Goal: Task Accomplishment & Management: Complete application form

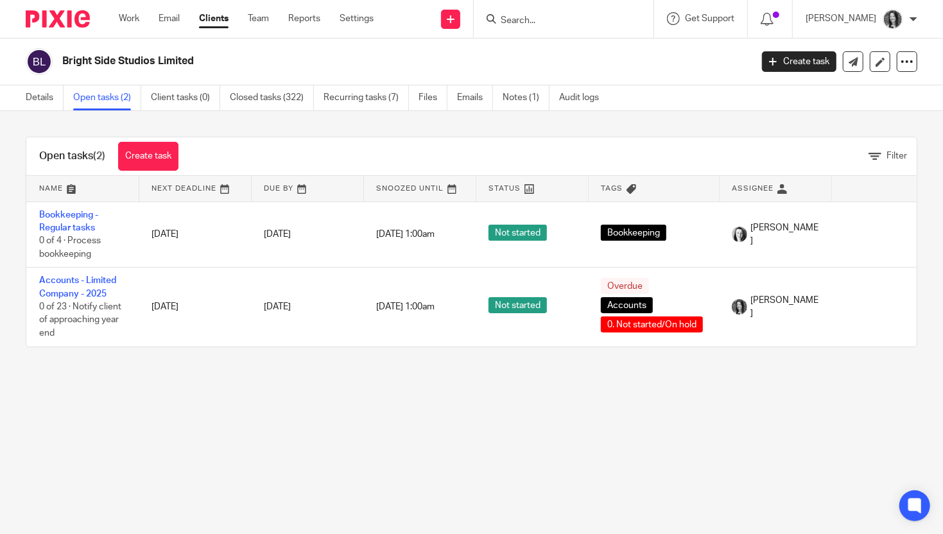
click at [538, 24] on input "Search" at bounding box center [556, 21] width 115 height 12
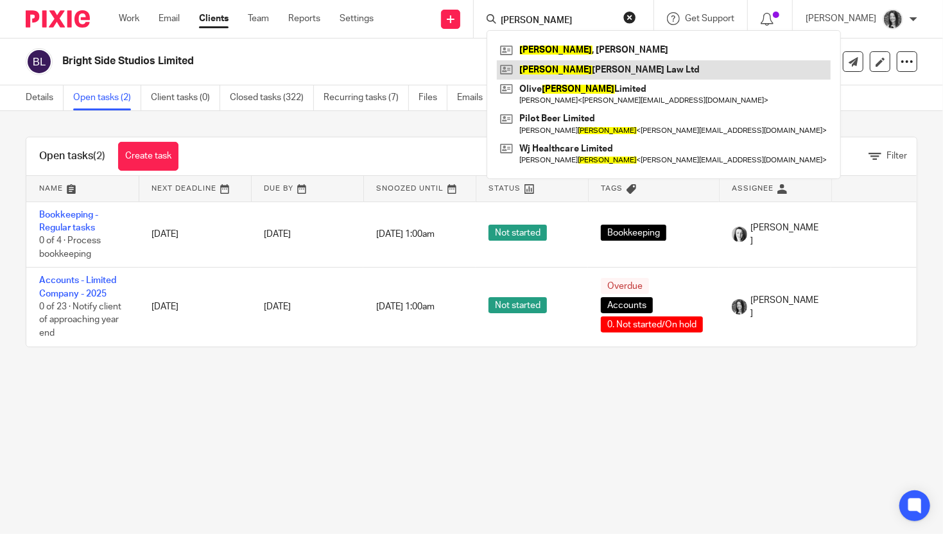
type input "[PERSON_NAME]"
click at [570, 65] on link at bounding box center [664, 69] width 334 height 19
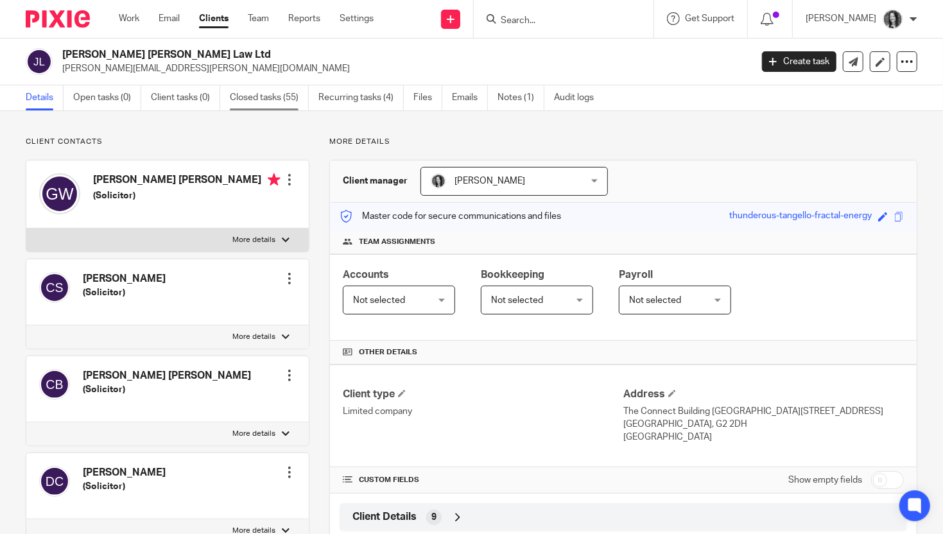
click at [268, 97] on link "Closed tasks (55)" at bounding box center [269, 97] width 79 height 25
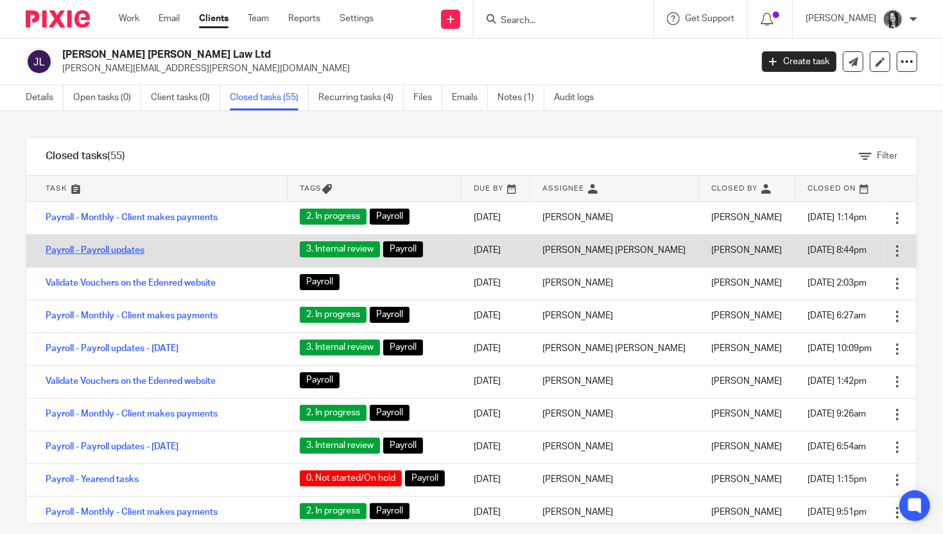
click at [136, 247] on link "Payroll - Payroll updates" at bounding box center [95, 250] width 99 height 9
click at [133, 251] on link "Payroll - Payroll updates" at bounding box center [95, 250] width 99 height 9
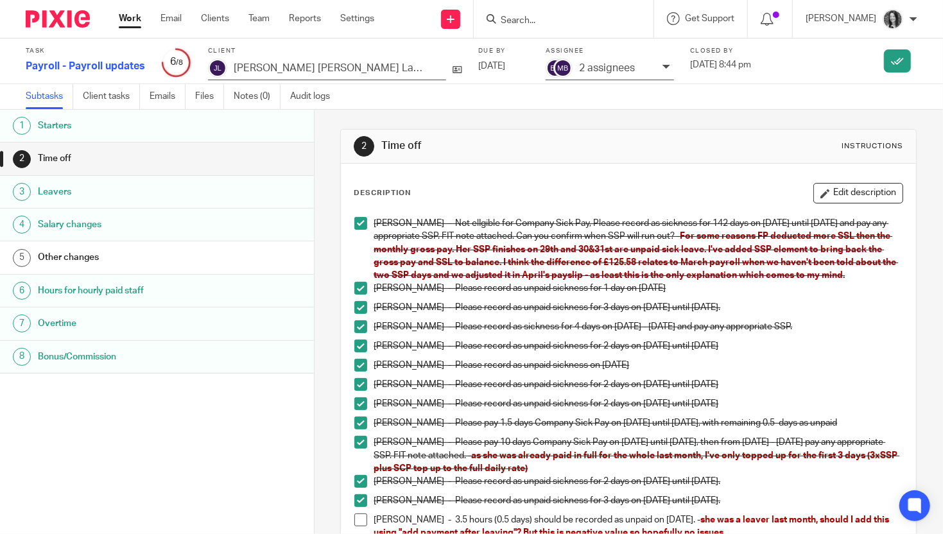
click at [78, 262] on h1 "Other changes" at bounding box center [125, 257] width 175 height 19
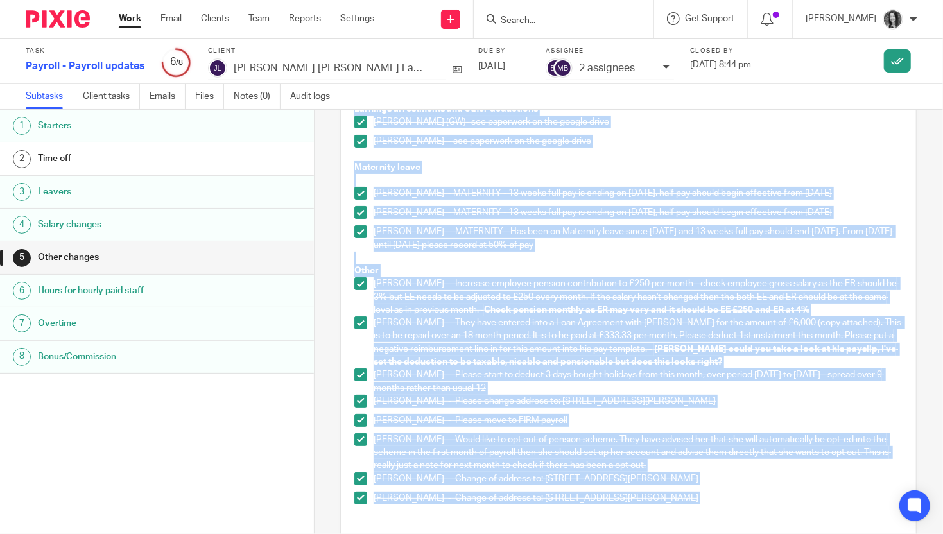
scroll to position [264, 0]
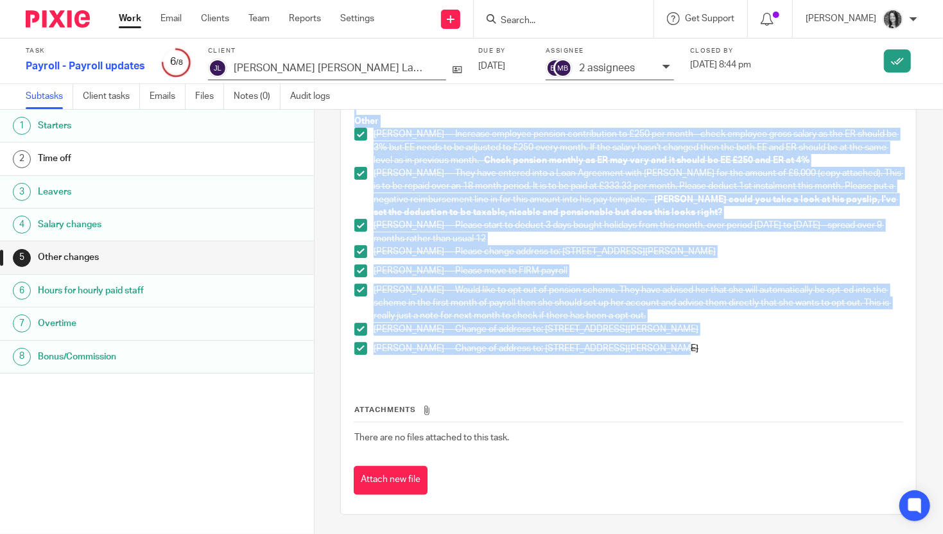
drag, startPoint x: 353, startPoint y: 221, endPoint x: 680, endPoint y: 348, distance: 351.0
click at [680, 348] on div "Earnings arrestments and other deductions Leigh Honeyman (GW)- see paperwork on…" at bounding box center [628, 162] width 561 height 431
copy div "Earnings arrestments and other deductions Leigh Honeyman (GW)- see paperwork on…"
click at [130, 19] on link "Work" at bounding box center [130, 18] width 22 height 13
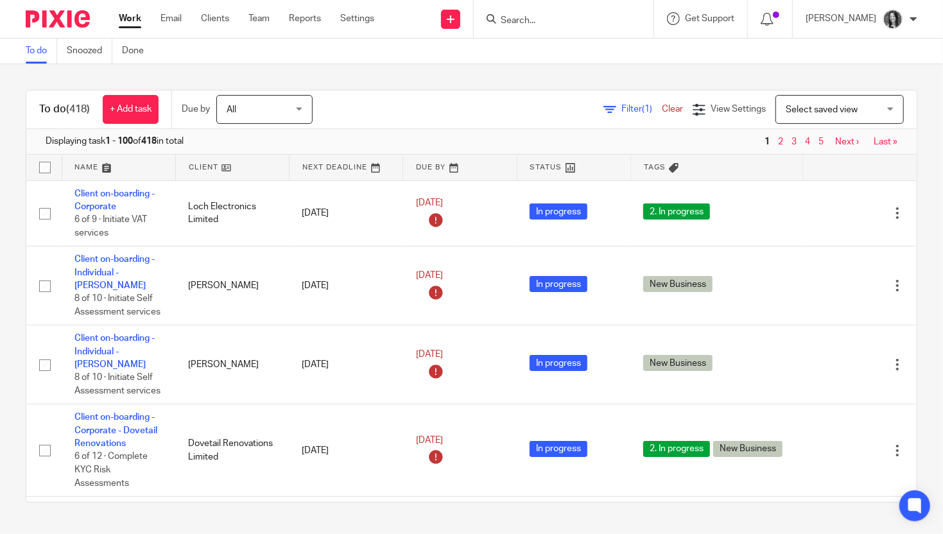
click at [534, 19] on input "Search" at bounding box center [556, 21] width 115 height 12
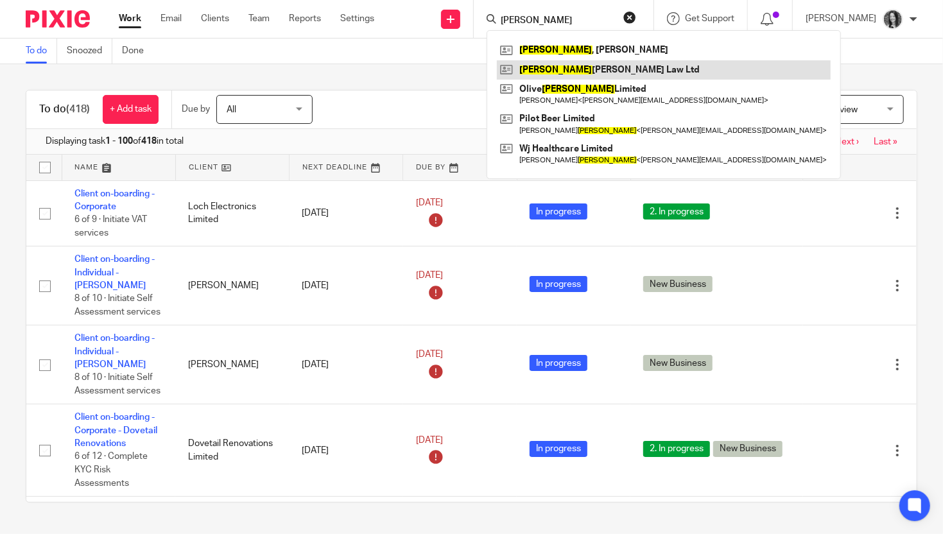
type input "[PERSON_NAME]"
click at [575, 69] on link at bounding box center [664, 69] width 334 height 19
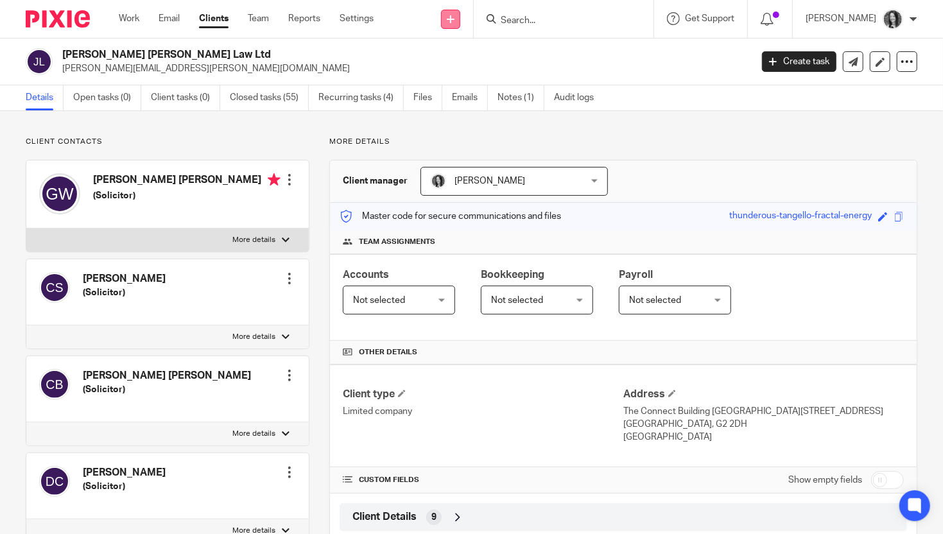
click at [460, 22] on link at bounding box center [450, 19] width 19 height 19
click at [451, 76] on link "Create task" at bounding box center [468, 78] width 79 height 19
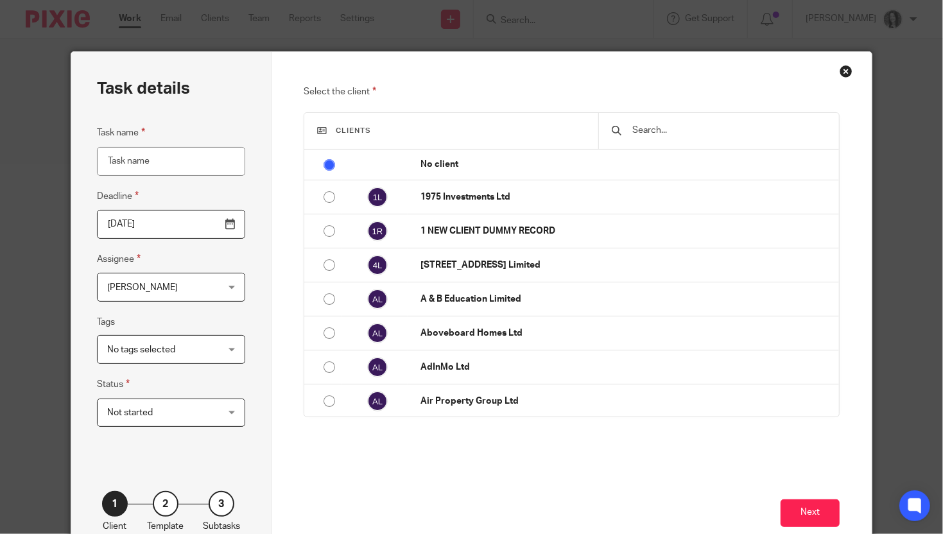
click at [679, 142] on div at bounding box center [718, 131] width 241 height 36
click at [678, 134] on input "text" at bounding box center [728, 130] width 195 height 14
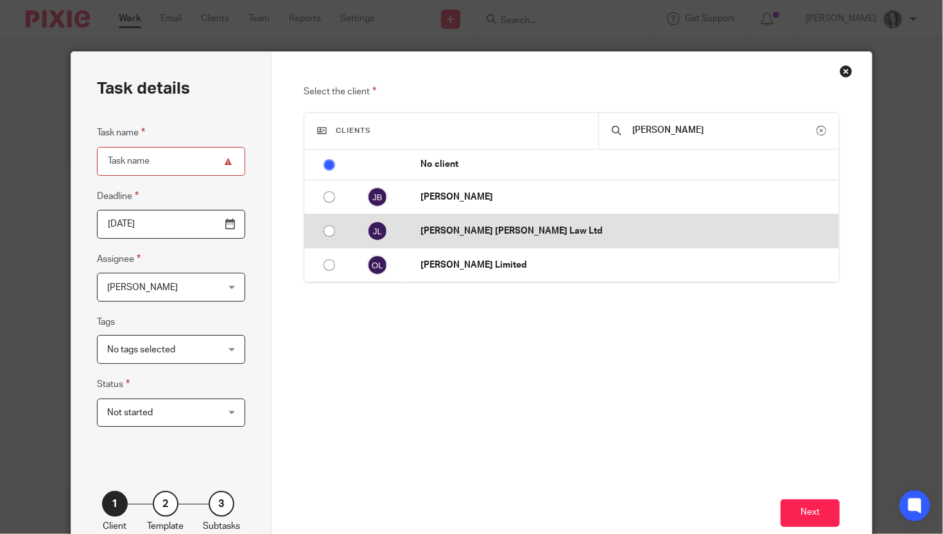
type input "[PERSON_NAME]"
click at [481, 234] on p "[PERSON_NAME] [PERSON_NAME] Law Ltd" at bounding box center [626, 231] width 412 height 13
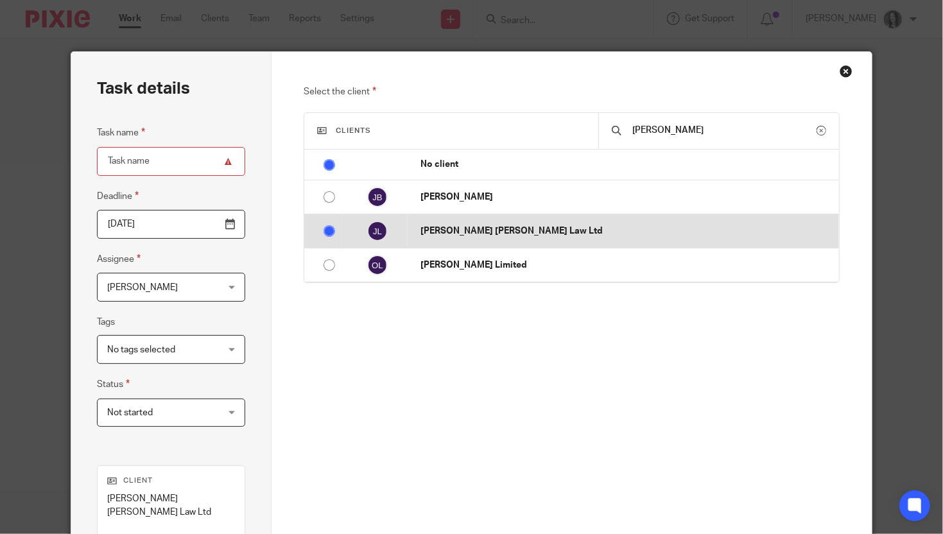
radio input "false"
radio input "true"
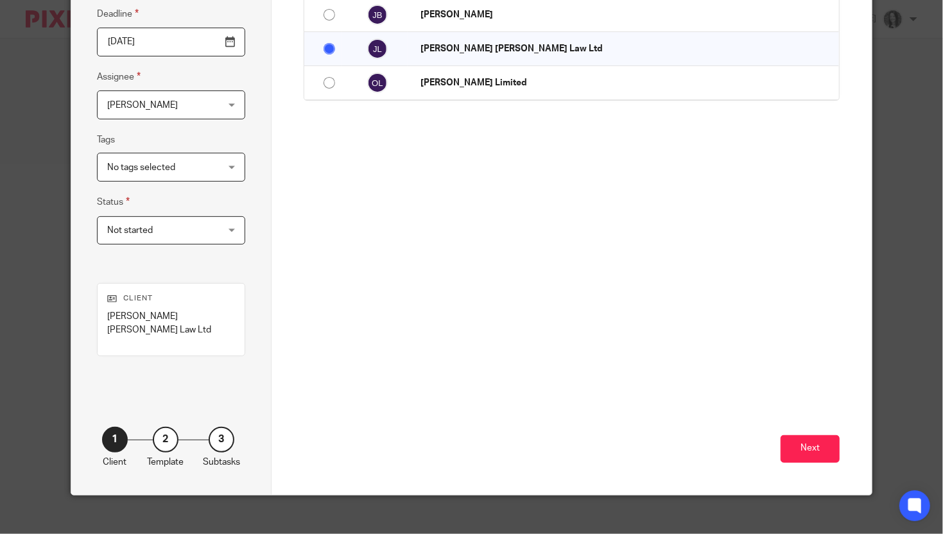
scroll to position [183, 0]
click at [819, 438] on button "Next" at bounding box center [809, 448] width 59 height 28
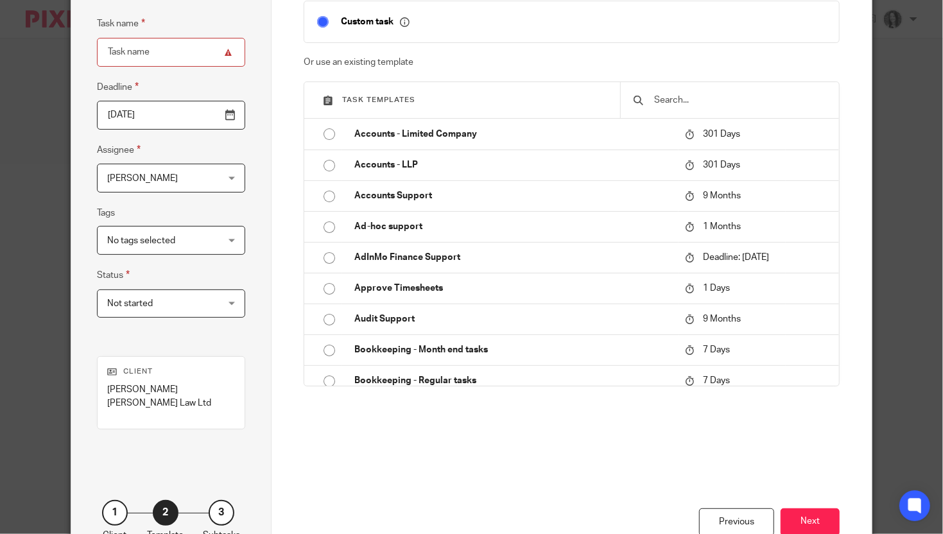
scroll to position [29, 0]
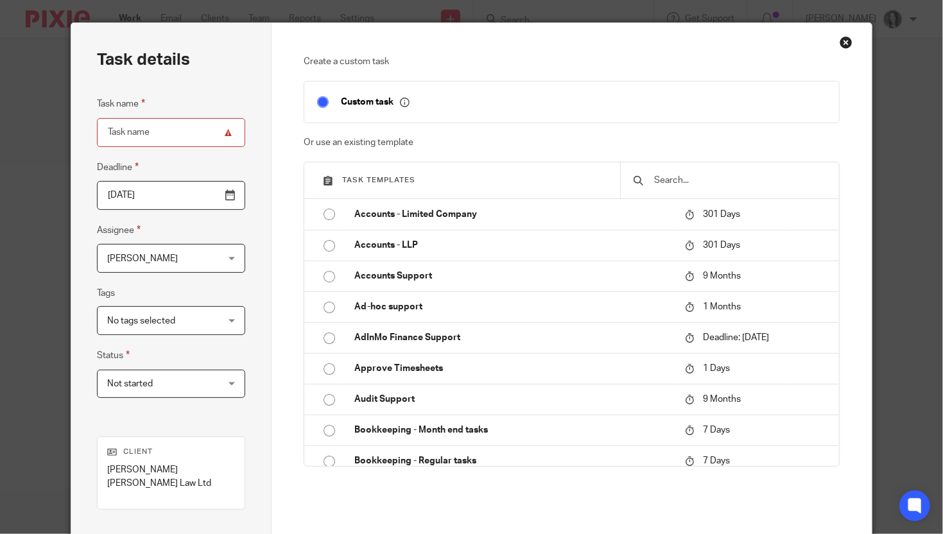
click at [680, 180] on input "text" at bounding box center [739, 180] width 173 height 14
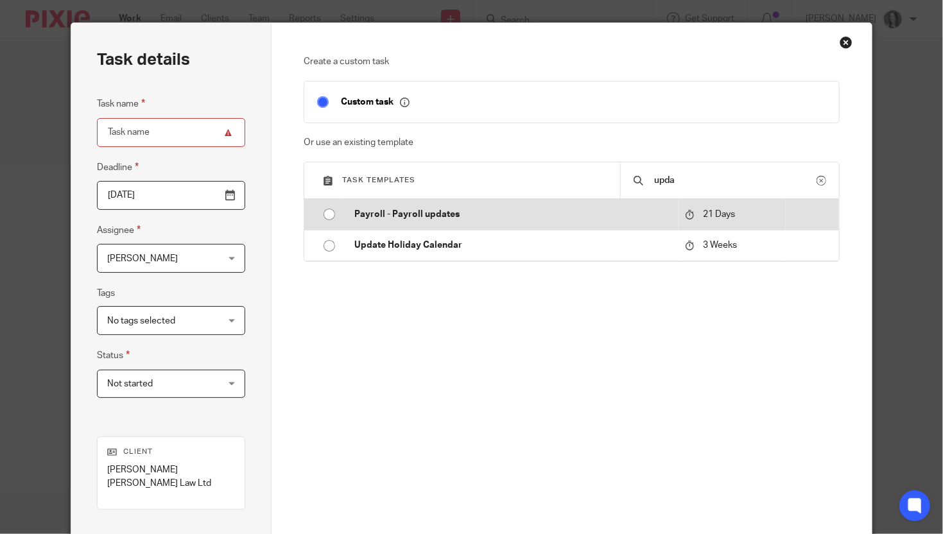
type input "upda"
click at [343, 215] on td "Payroll - Payroll updates" at bounding box center [509, 214] width 337 height 31
type input "[DATE]"
type input "Payroll - Payroll updates"
checkbox input "false"
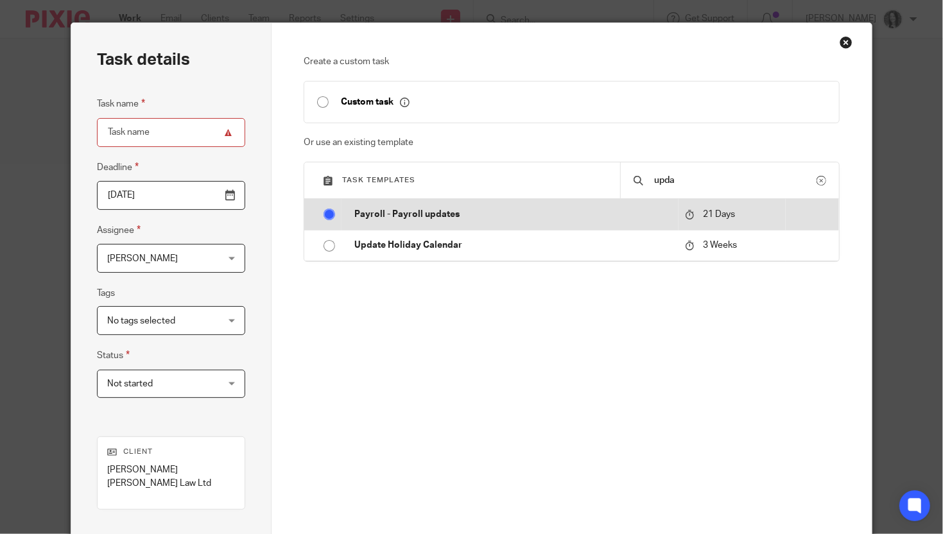
radio input "true"
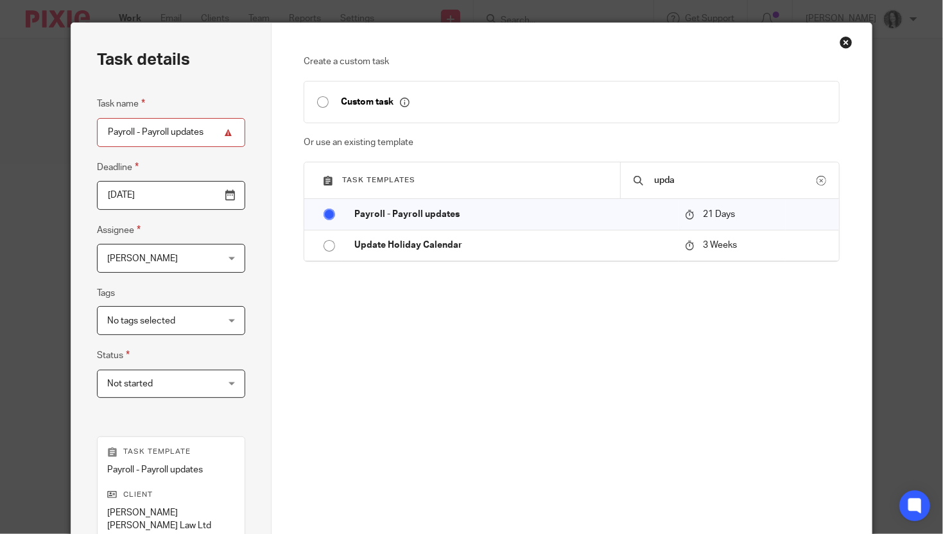
click at [216, 141] on input "Payroll - Payroll updates" at bounding box center [171, 132] width 148 height 29
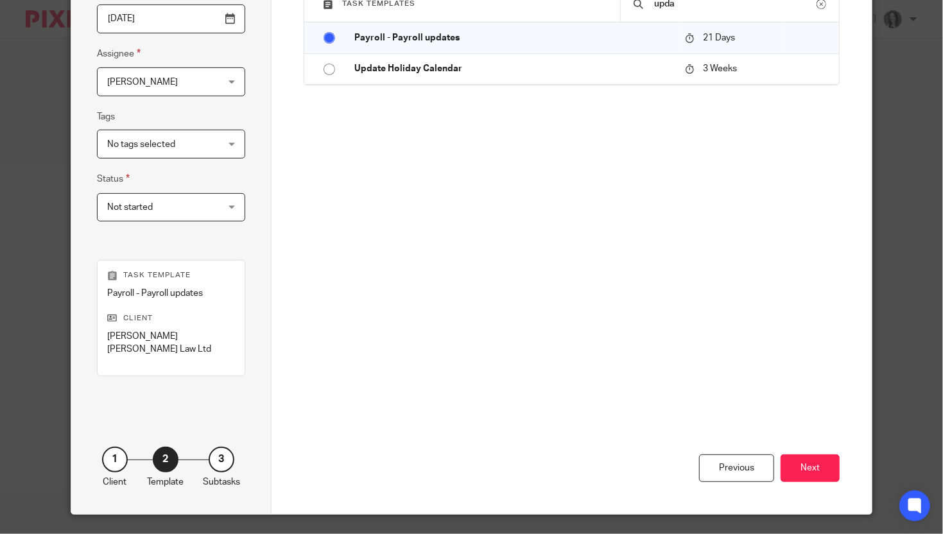
scroll to position [226, 0]
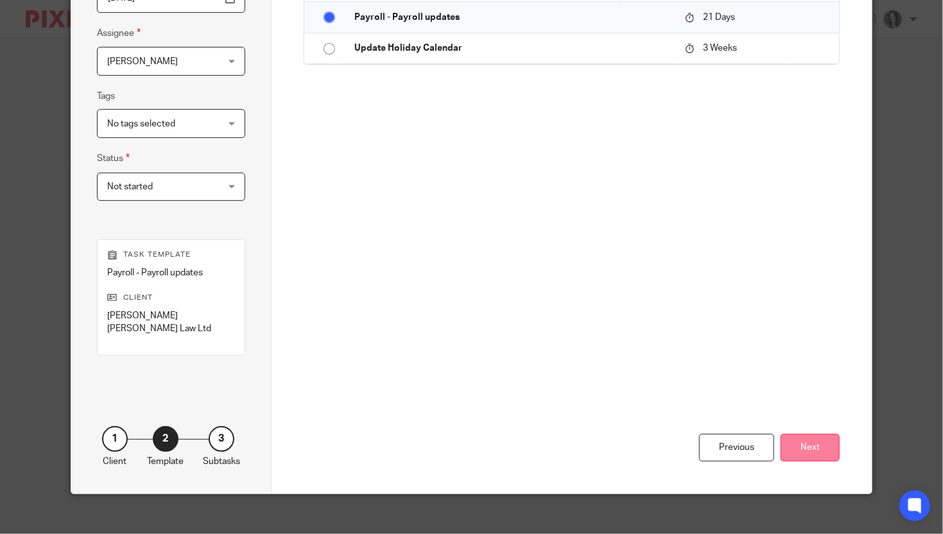
type input "Payroll - Payroll updates - [DATE]"
click at [806, 440] on button "Next" at bounding box center [809, 448] width 59 height 28
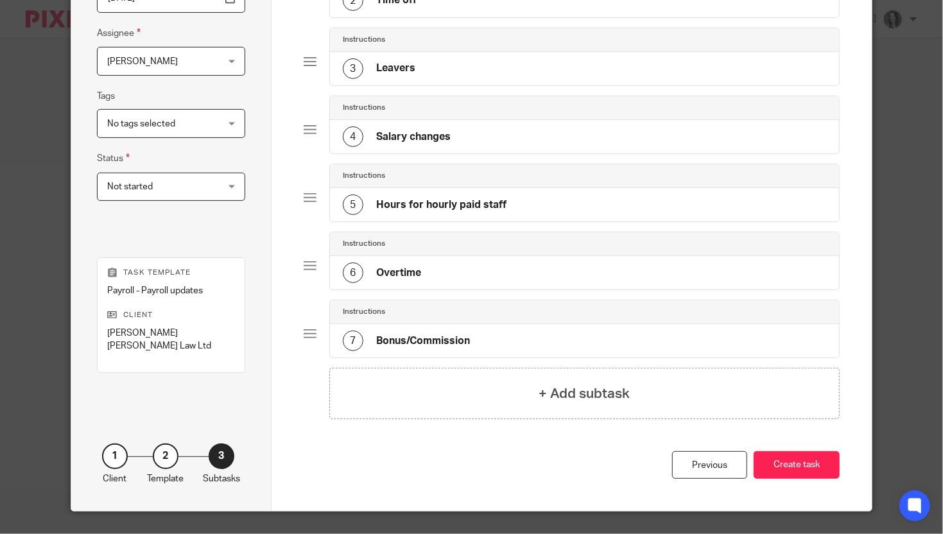
click at [529, 408] on div "+ Add subtask" at bounding box center [584, 393] width 510 height 51
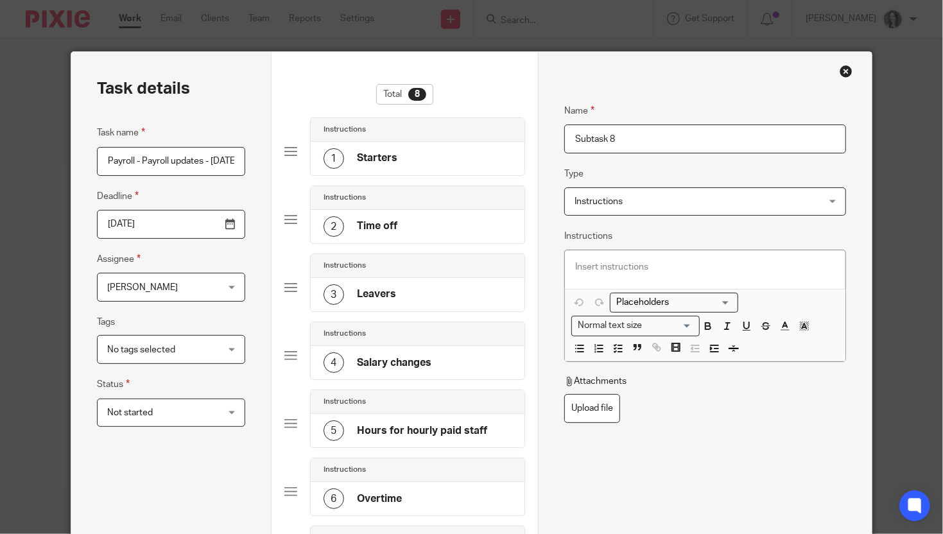
drag, startPoint x: 641, startPoint y: 138, endPoint x: 520, endPoint y: 128, distance: 121.0
click at [530, 133] on div "Task details Task name Payroll - Payroll updates - [DATE] Deadline [DATE] Assig…" at bounding box center [471, 428] width 800 height 753
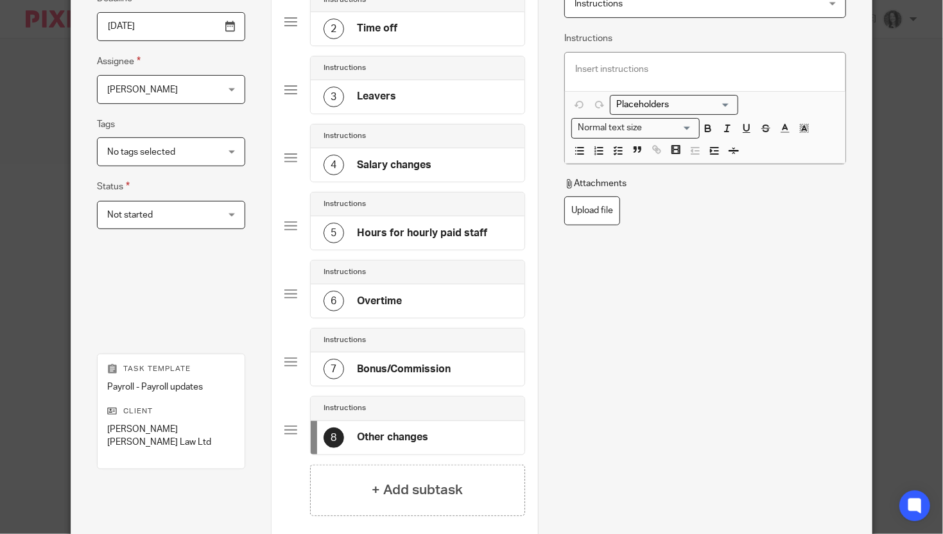
scroll to position [5, 0]
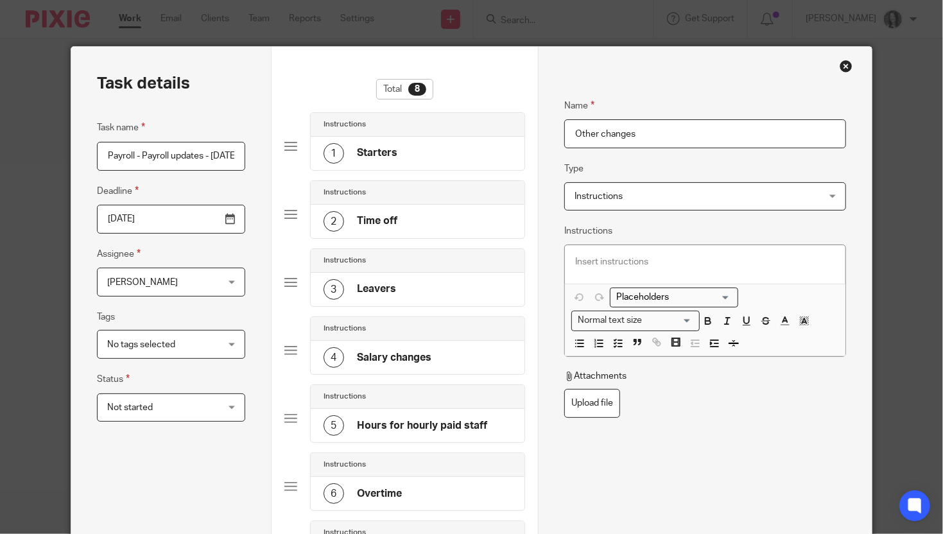
type input "Other changes"
click at [611, 264] on p at bounding box center [704, 261] width 259 height 13
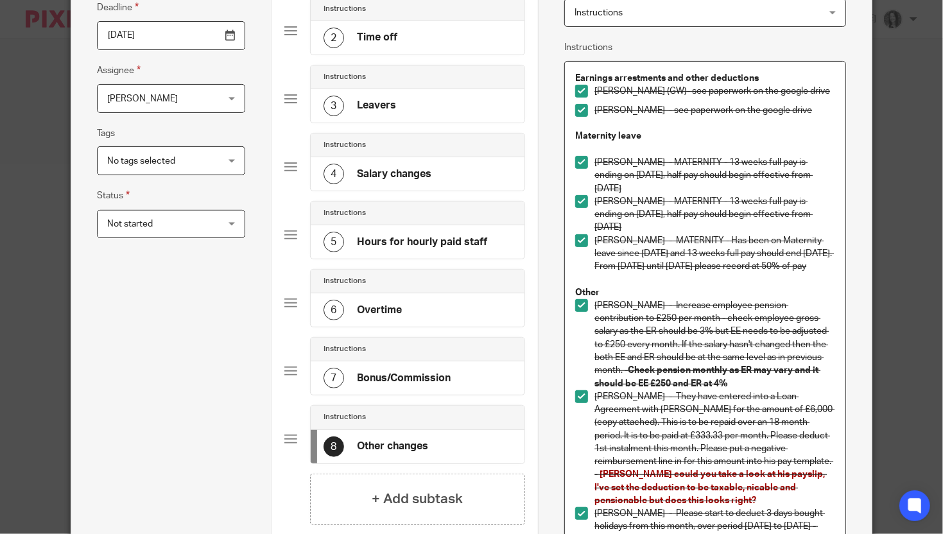
scroll to position [115, 0]
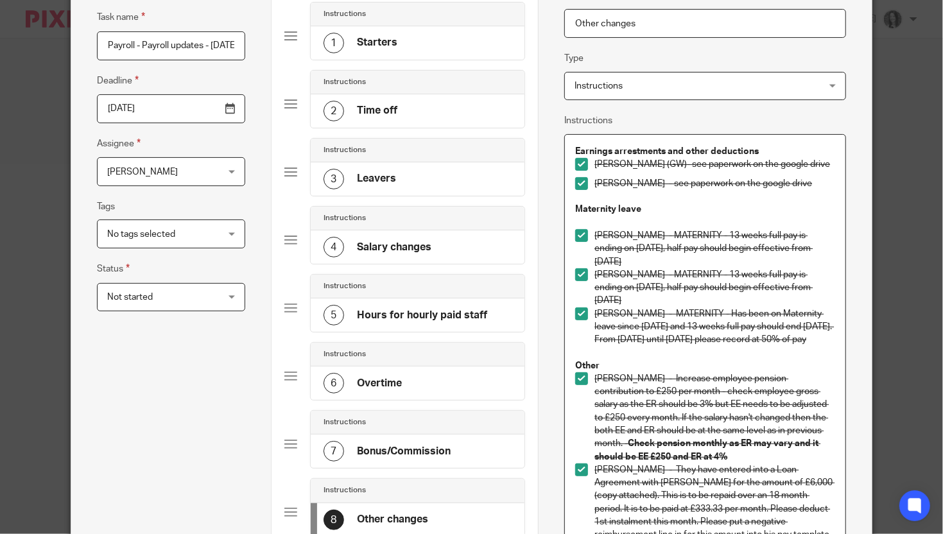
click at [585, 167] on span at bounding box center [581, 164] width 13 height 13
click at [583, 184] on span at bounding box center [581, 183] width 13 height 13
click at [581, 237] on span at bounding box center [581, 235] width 13 height 13
click at [580, 274] on span at bounding box center [581, 274] width 13 height 13
click at [582, 318] on span at bounding box center [581, 313] width 13 height 13
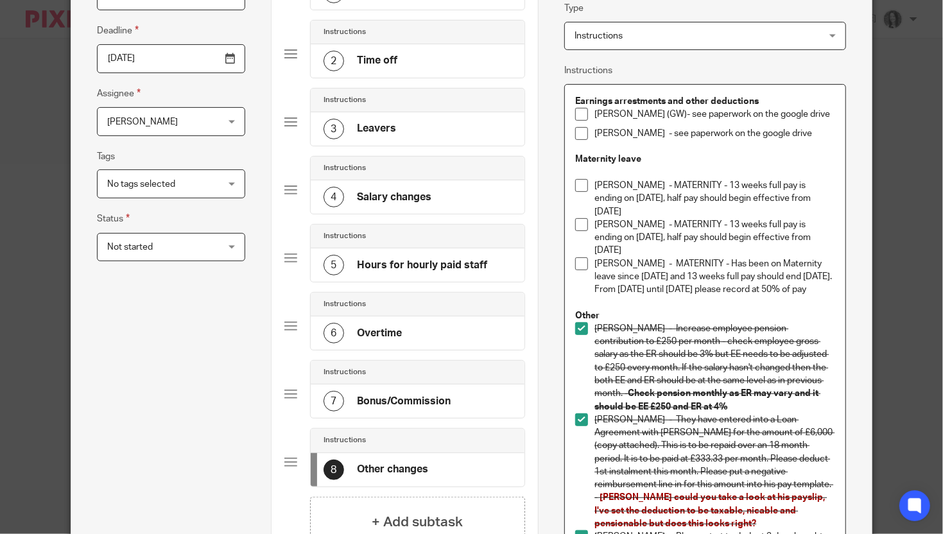
scroll to position [255, 0]
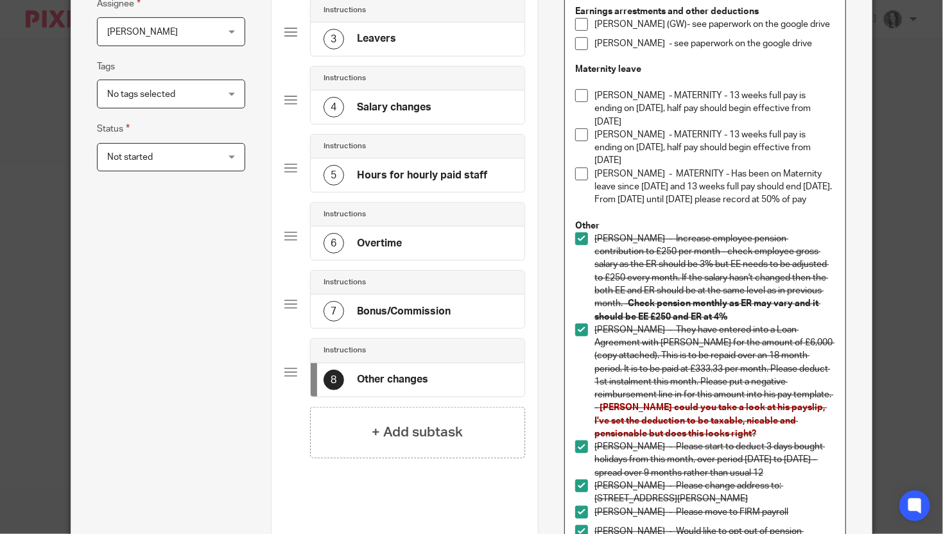
click at [585, 245] on span at bounding box center [581, 238] width 13 height 13
click at [578, 336] on span at bounding box center [581, 329] width 13 height 13
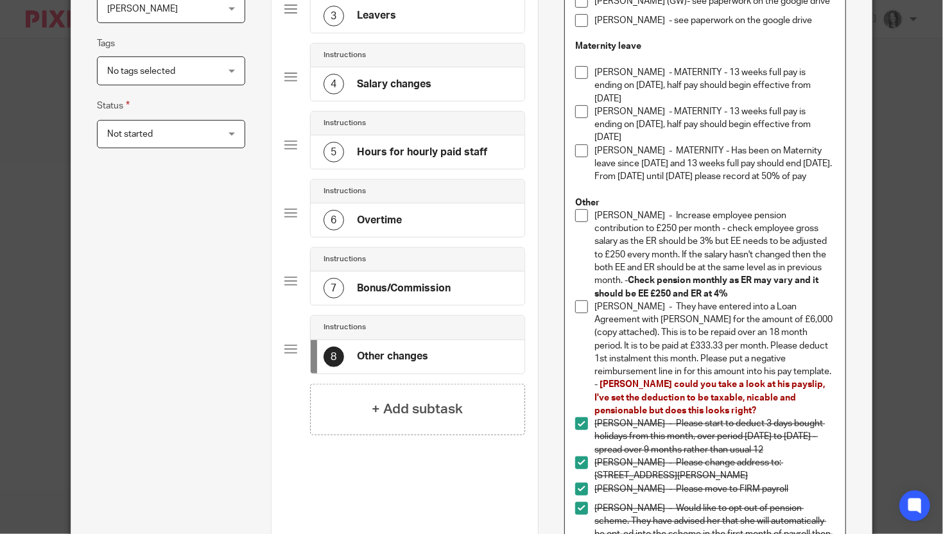
scroll to position [282, 0]
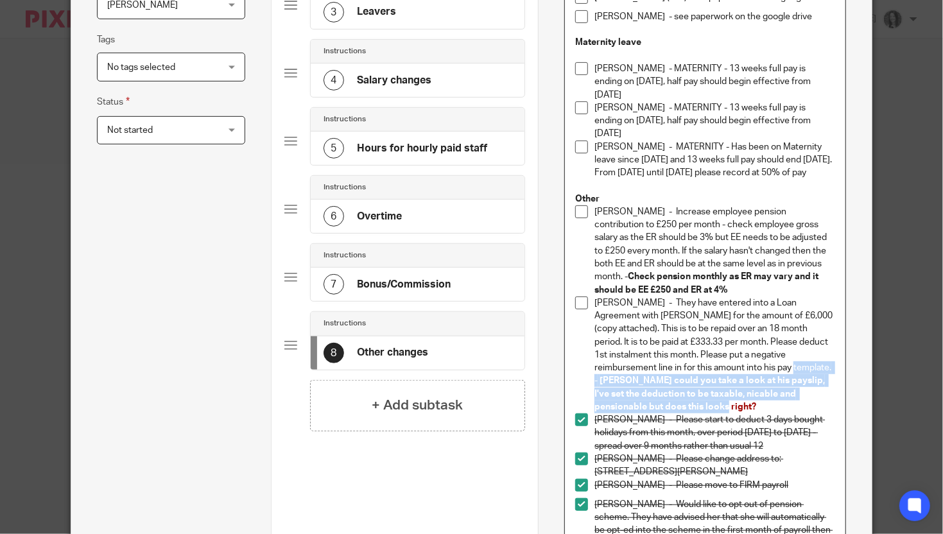
drag, startPoint x: 716, startPoint y: 384, endPoint x: 812, endPoint y: 408, distance: 99.1
click at [812, 408] on p "[PERSON_NAME] - They have entered into a Loan Agreement with [PERSON_NAME] for …" at bounding box center [714, 354] width 240 height 117
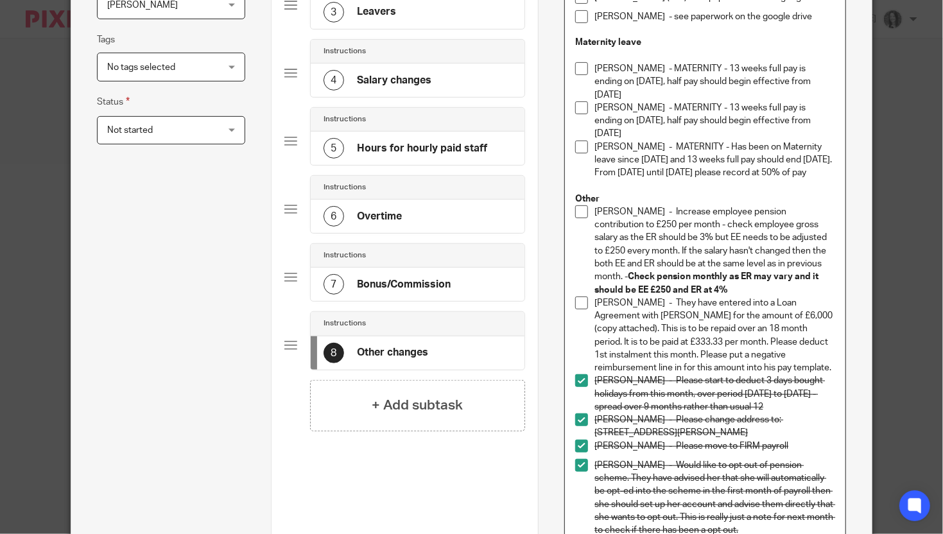
drag, startPoint x: 798, startPoint y: 460, endPoint x: 586, endPoint y: 401, distance: 219.8
click at [586, 401] on ul "[PERSON_NAME] - Increase employee pension contribution to £250 per month - chec…" at bounding box center [704, 396] width 259 height 383
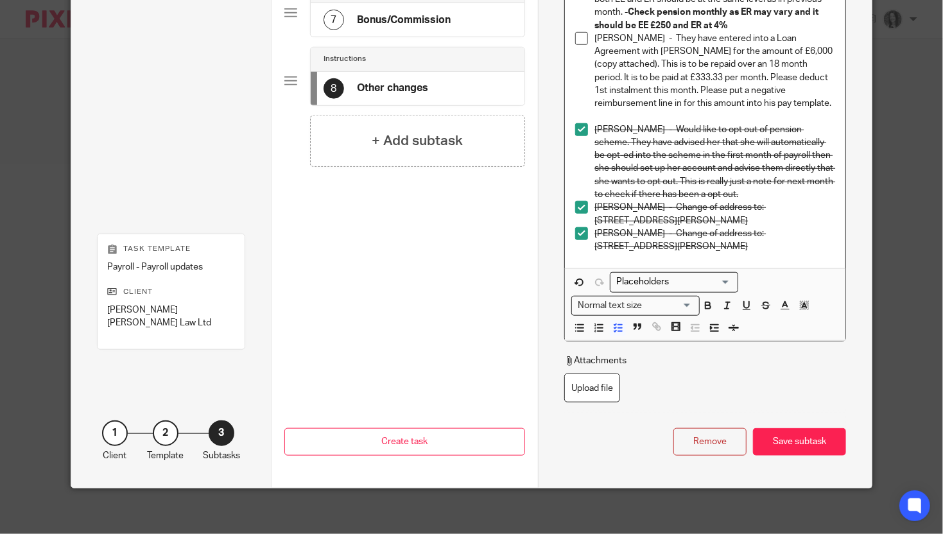
scroll to position [550, 0]
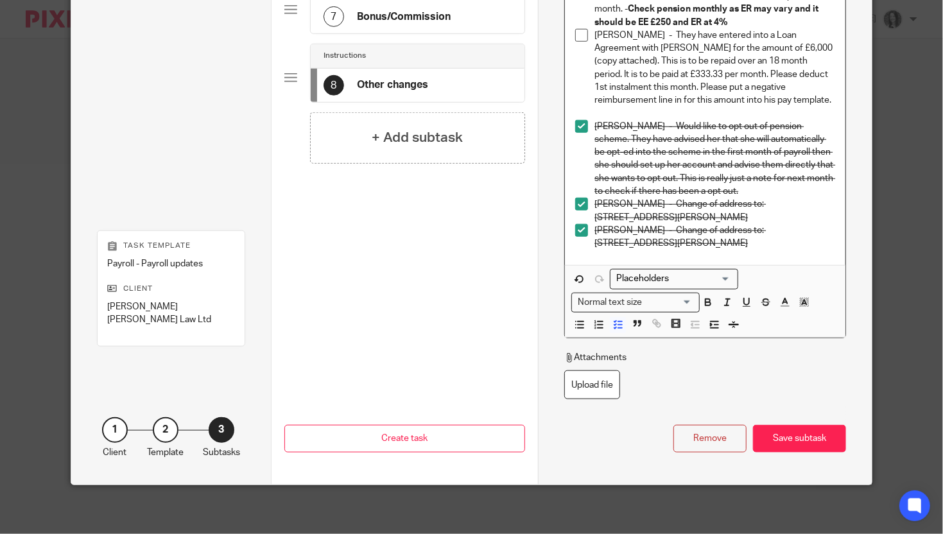
click at [584, 133] on span at bounding box center [581, 126] width 13 height 13
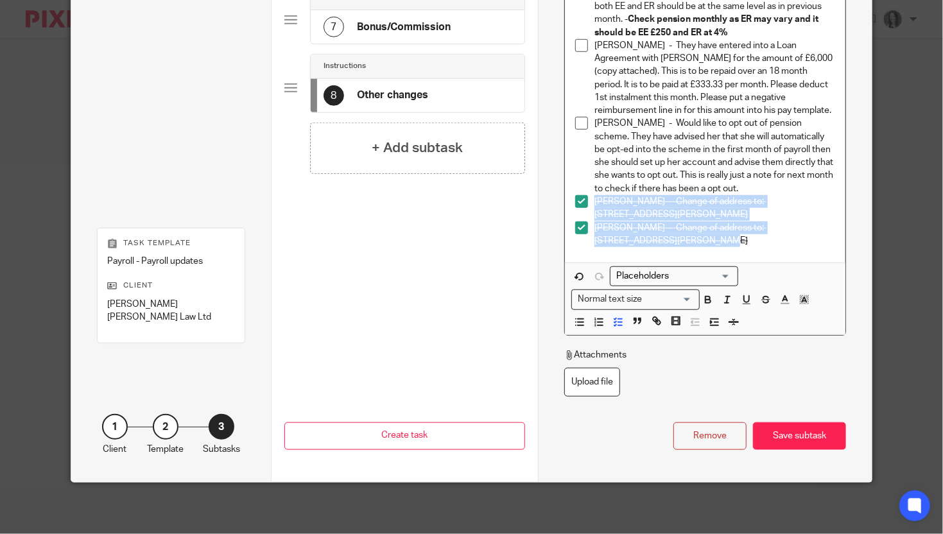
drag, startPoint x: 676, startPoint y: 243, endPoint x: 587, endPoint y: 213, distance: 93.3
click at [587, 213] on ul "[PERSON_NAME] - Increase employee pension contribution to £250 per month - chec…" at bounding box center [704, 97] width 259 height 299
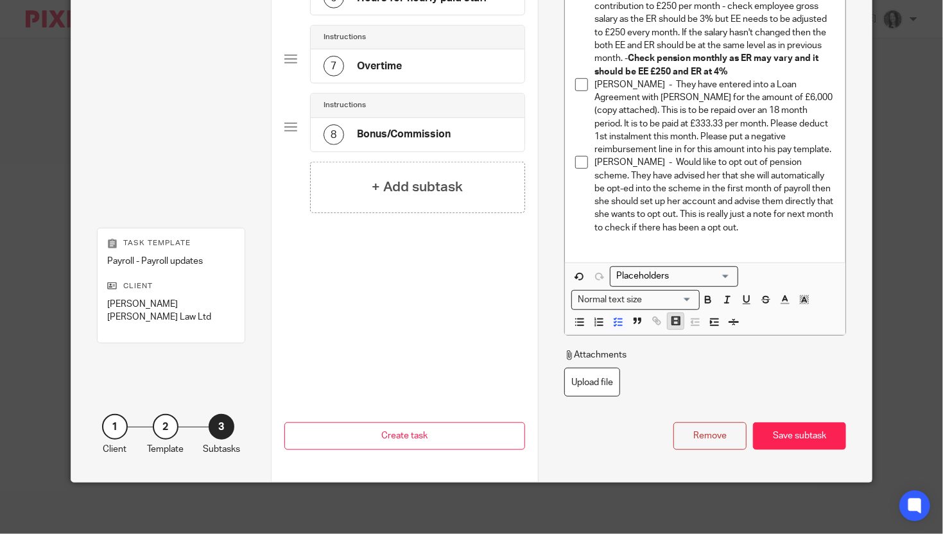
scroll to position [517, 0]
click at [817, 437] on div "Save subtask" at bounding box center [799, 436] width 93 height 28
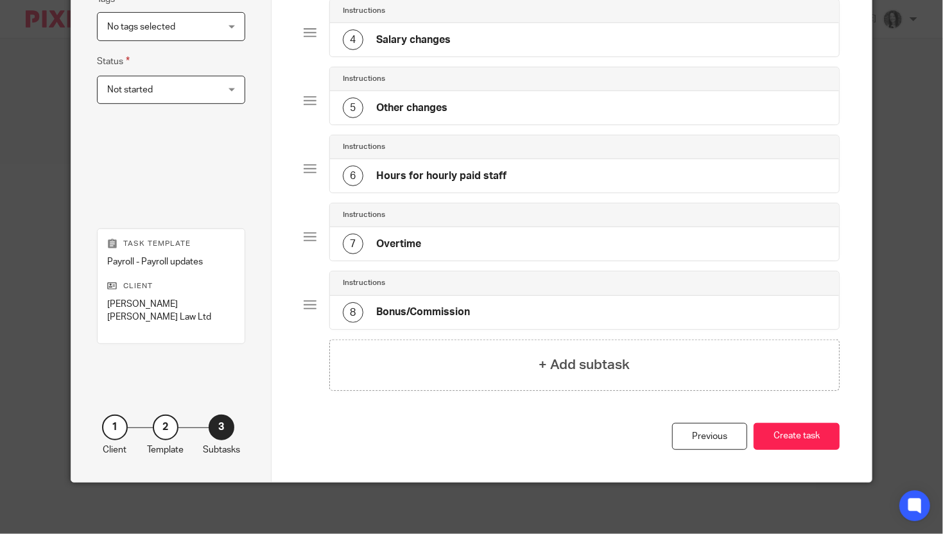
scroll to position [0, 0]
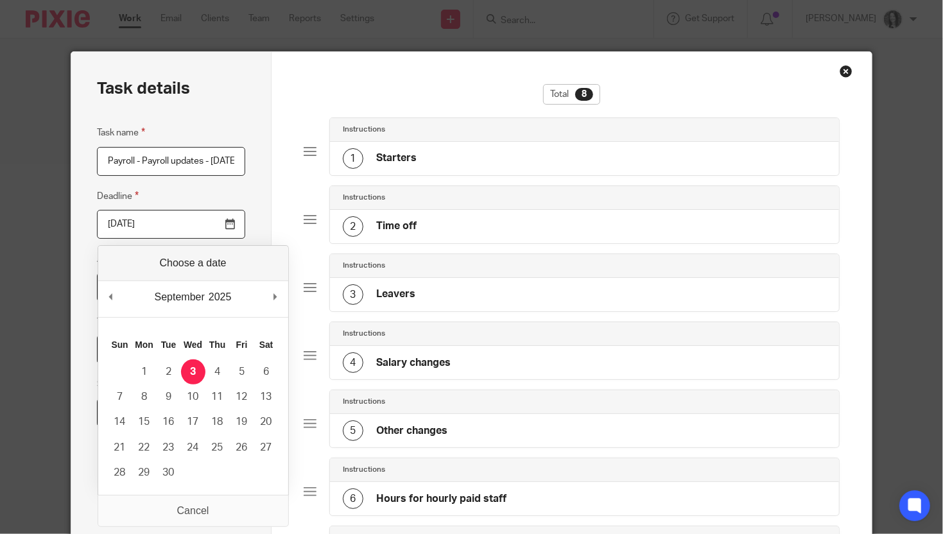
click at [203, 230] on input "[DATE]" at bounding box center [171, 224] width 148 height 29
type input "[DATE]"
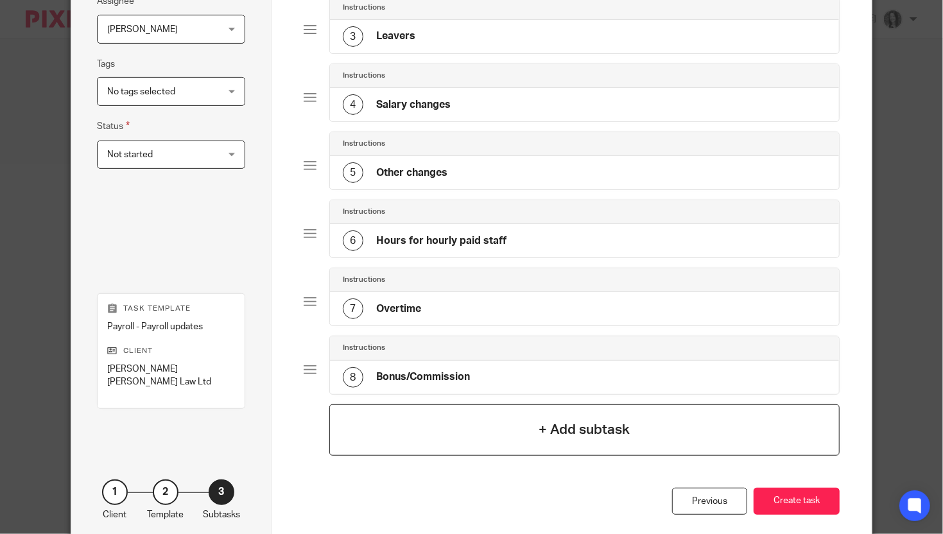
scroll to position [329, 0]
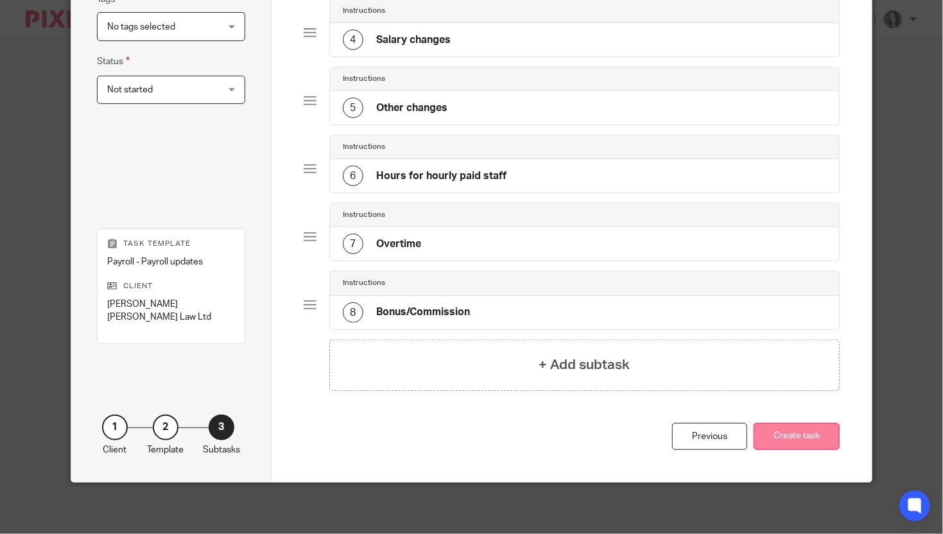
click at [781, 433] on button "Create task" at bounding box center [796, 437] width 86 height 28
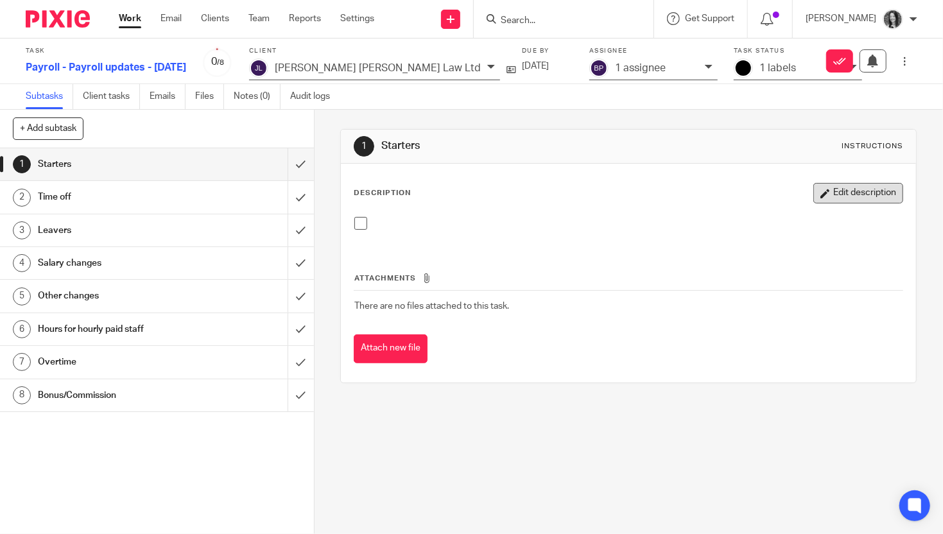
click at [863, 197] on button "Edit description" at bounding box center [858, 193] width 90 height 21
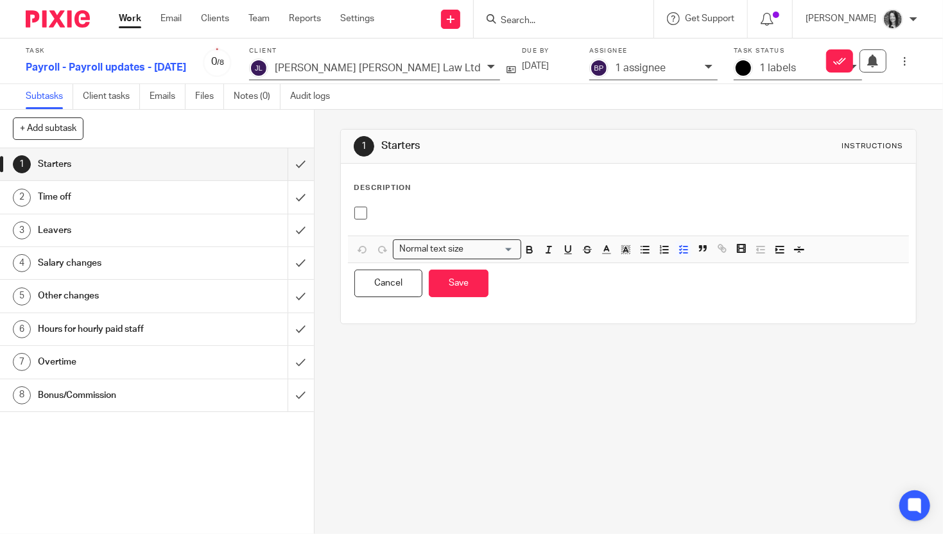
click at [438, 216] on p at bounding box center [637, 213] width 529 height 13
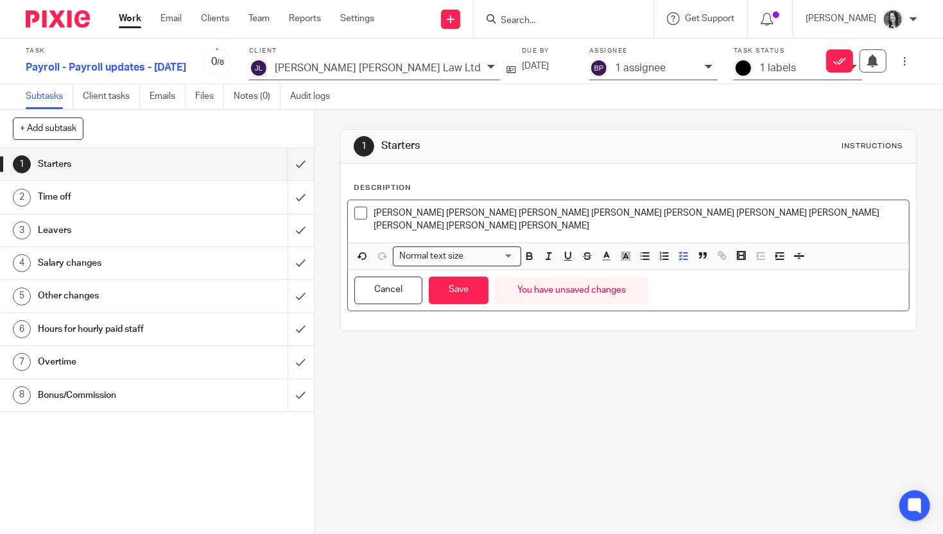
drag, startPoint x: 432, startPoint y: 216, endPoint x: 476, endPoint y: 225, distance: 45.3
click at [432, 216] on p "[PERSON_NAME] [PERSON_NAME] [PERSON_NAME] [PERSON_NAME] [PERSON_NAME] [PERSON_N…" at bounding box center [637, 220] width 529 height 26
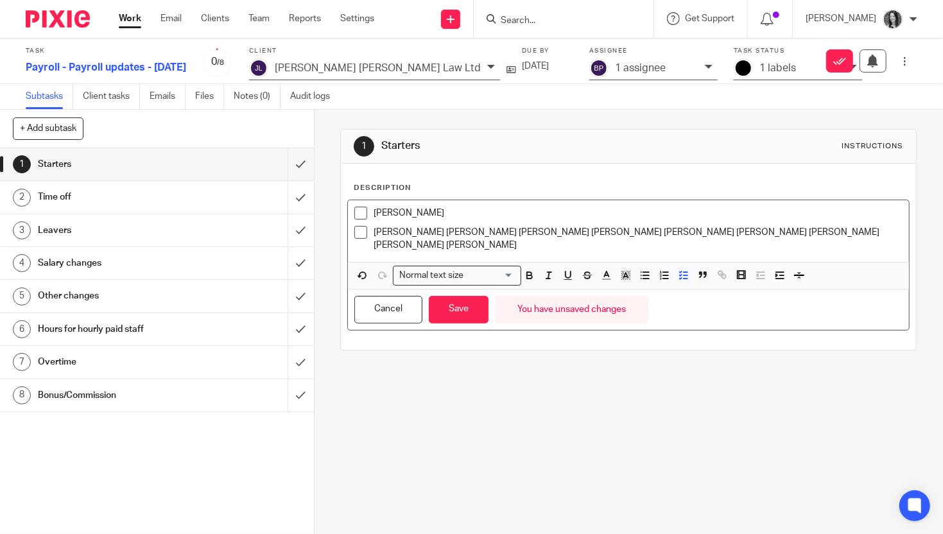
click at [431, 234] on p "[PERSON_NAME] [PERSON_NAME] [PERSON_NAME] [PERSON_NAME] [PERSON_NAME] [PERSON_N…" at bounding box center [637, 239] width 529 height 26
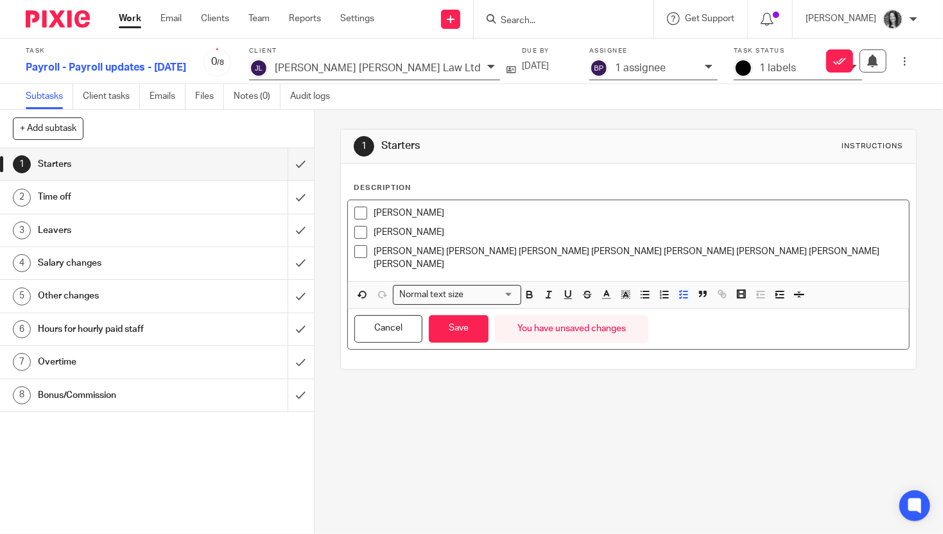
click at [424, 254] on p "[PERSON_NAME] [PERSON_NAME] [PERSON_NAME] [PERSON_NAME] [PERSON_NAME] [PERSON_N…" at bounding box center [637, 258] width 529 height 26
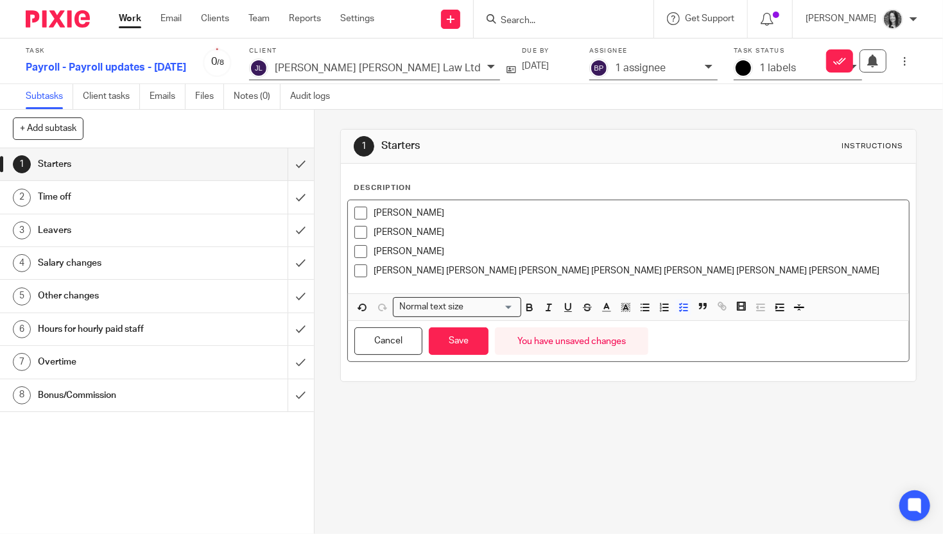
click at [418, 272] on p "Iain Leiper Jade Craig Jamie Travers Jane Smart Oonagh McBeth Skye Haggerty Ste…" at bounding box center [637, 270] width 529 height 13
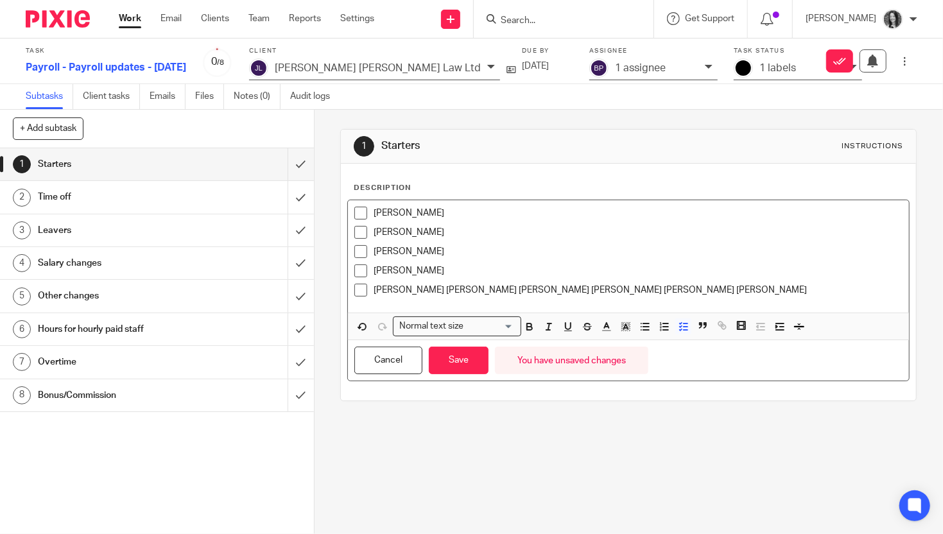
click at [422, 291] on p "Jade Craig Jamie Travers Jane Smart Oonagh McBeth Skye Haggerty Stephen Hannah" at bounding box center [637, 290] width 529 height 13
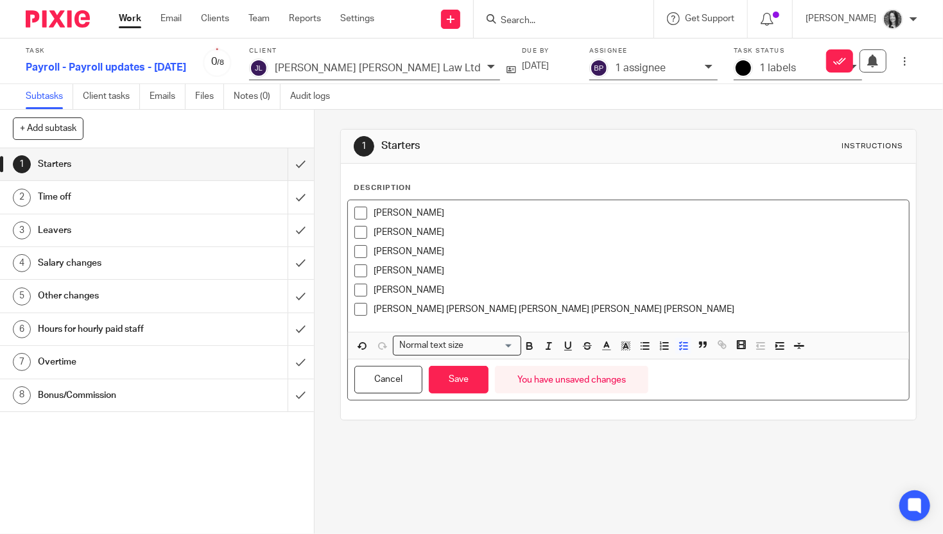
click at [434, 312] on p "Jamie Travers Jane Smart Oonagh McBeth Skye Haggerty Stephen Hannah" at bounding box center [637, 309] width 529 height 13
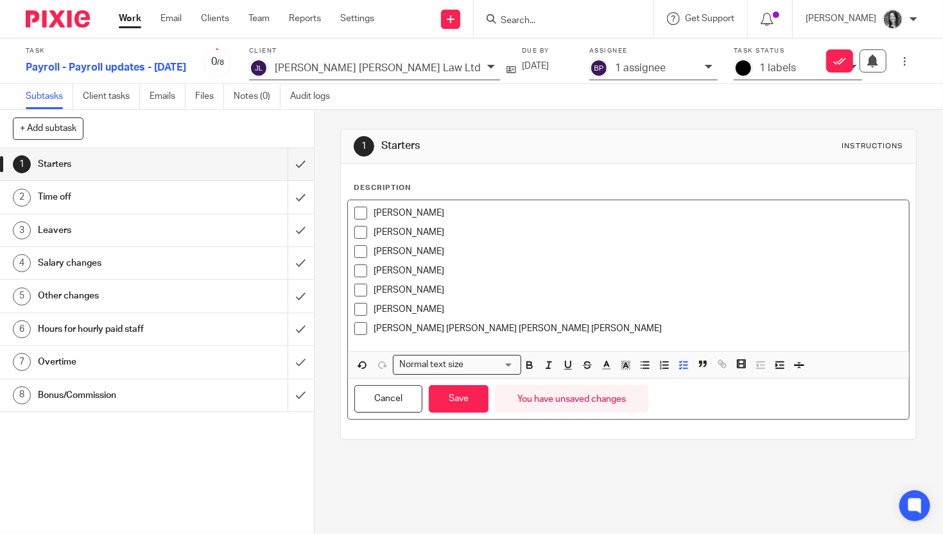
click at [425, 327] on p "Jane Smart Oonagh McBeth Skye Haggerty Stephen Hannah" at bounding box center [637, 328] width 529 height 13
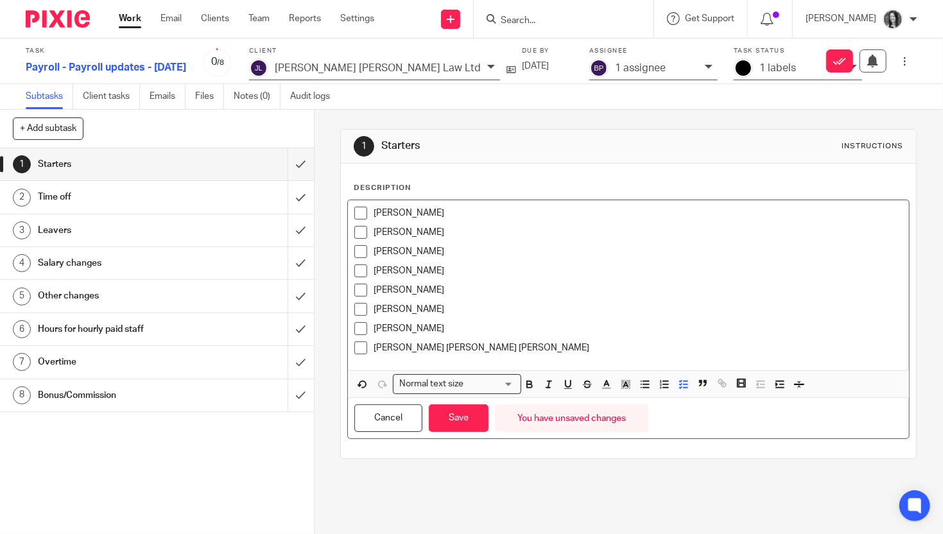
click at [445, 349] on p "Oonagh McBeth Skye Haggerty Stephen Hannah" at bounding box center [637, 347] width 529 height 13
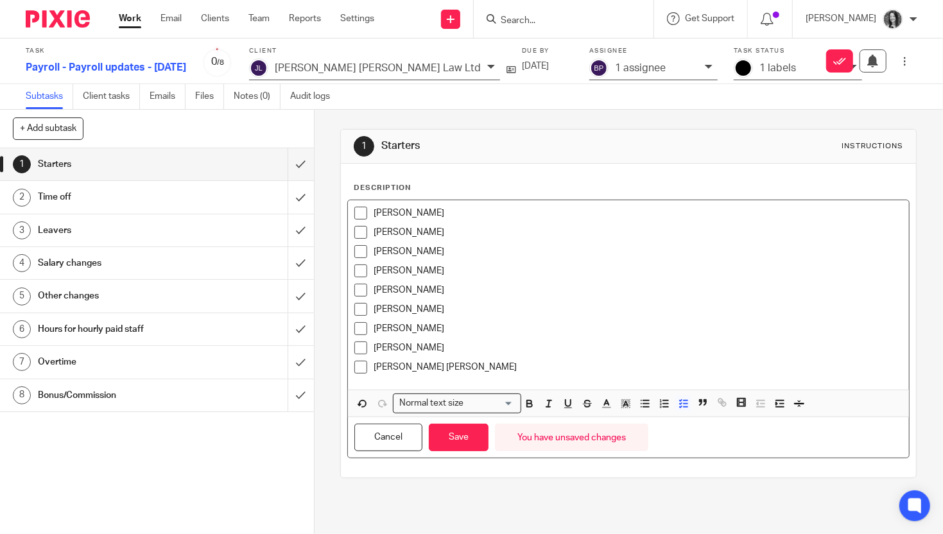
click at [439, 370] on p "Skye Haggerty Stephen Hannah" at bounding box center [637, 367] width 529 height 13
